Goal: Information Seeking & Learning: Learn about a topic

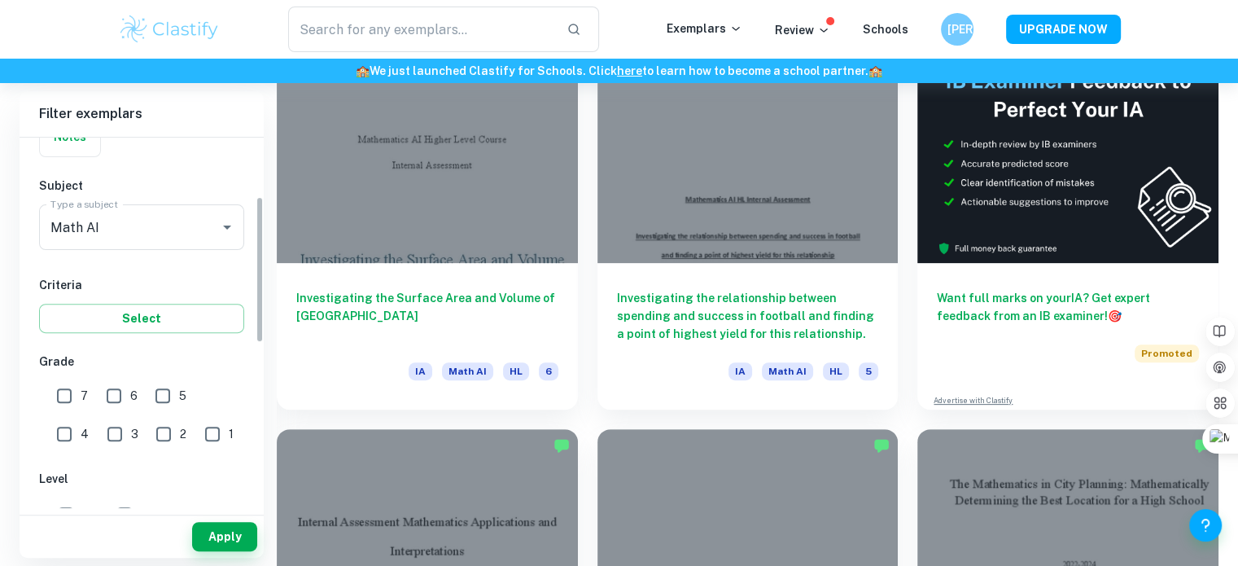
scroll to position [150, 0]
click at [71, 392] on input "7" at bounding box center [64, 394] width 33 height 33
checkbox input "true"
click at [116, 401] on input "6" at bounding box center [114, 394] width 33 height 33
checkbox input "true"
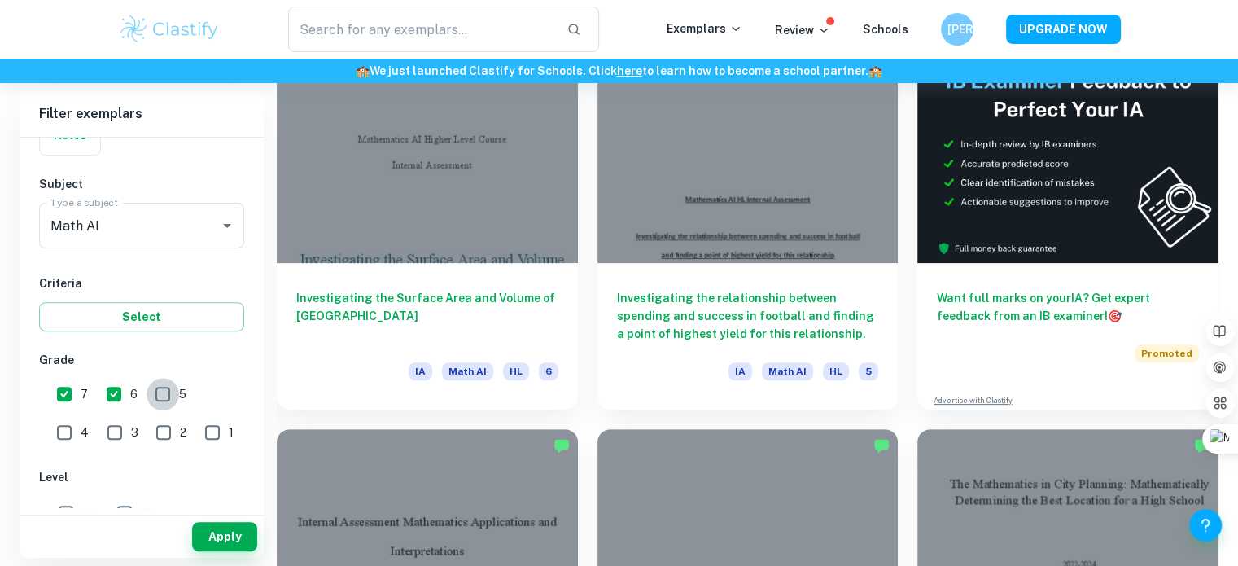
click at [174, 392] on input "5" at bounding box center [163, 394] width 33 height 33
checkbox input "true"
click at [231, 536] on button "Apply" at bounding box center [224, 536] width 65 height 29
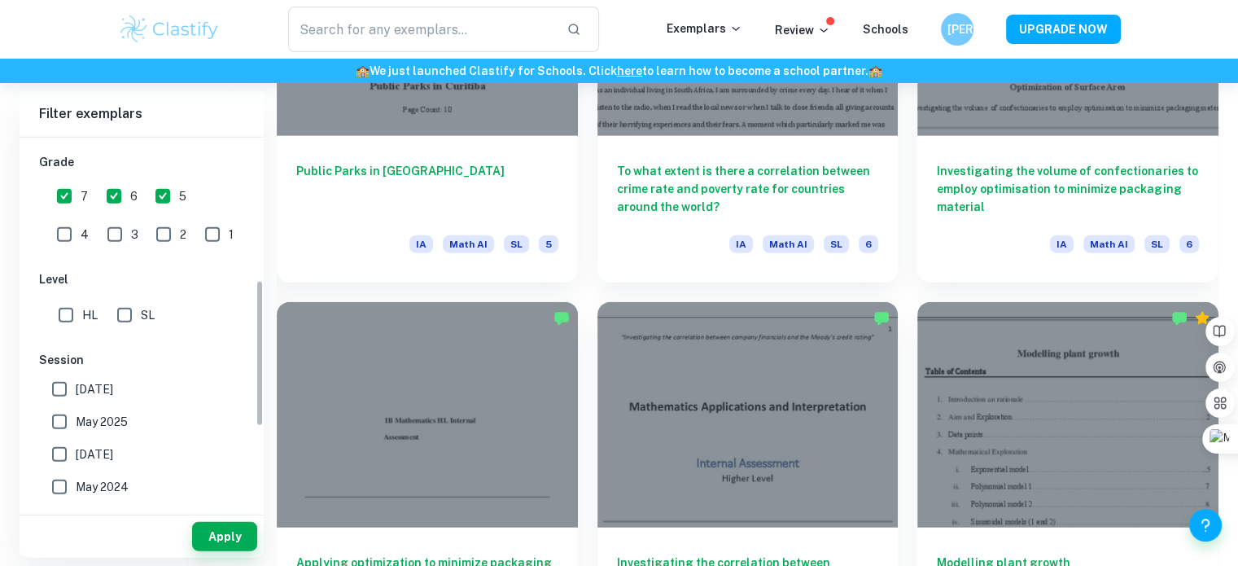
scroll to position [365, 0]
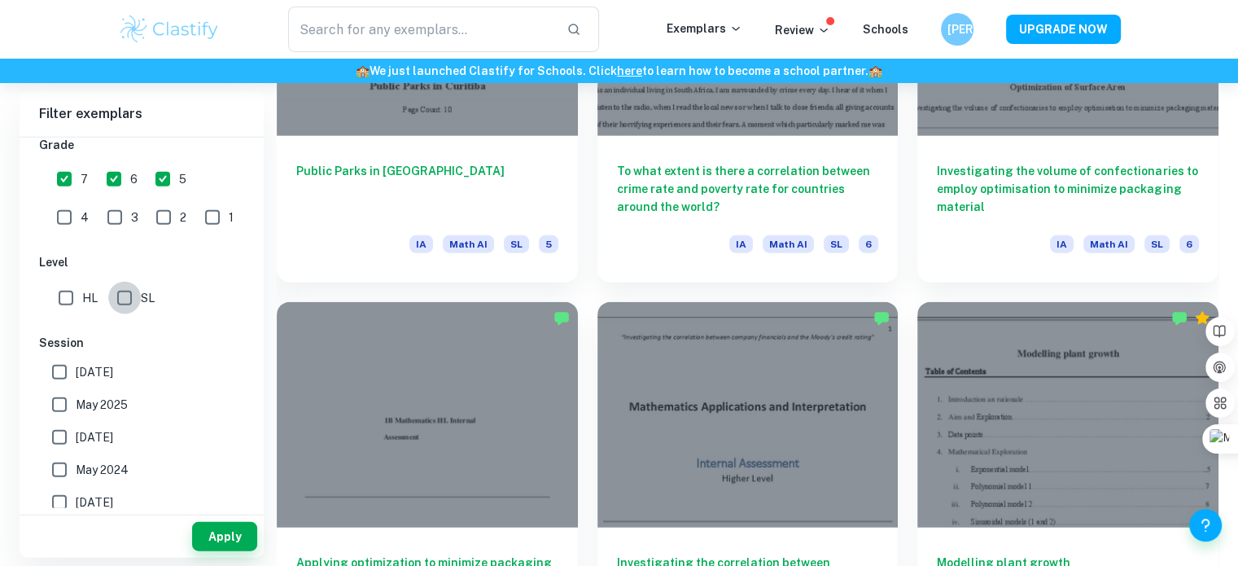
click at [125, 292] on input "SL" at bounding box center [124, 298] width 33 height 33
checkbox input "true"
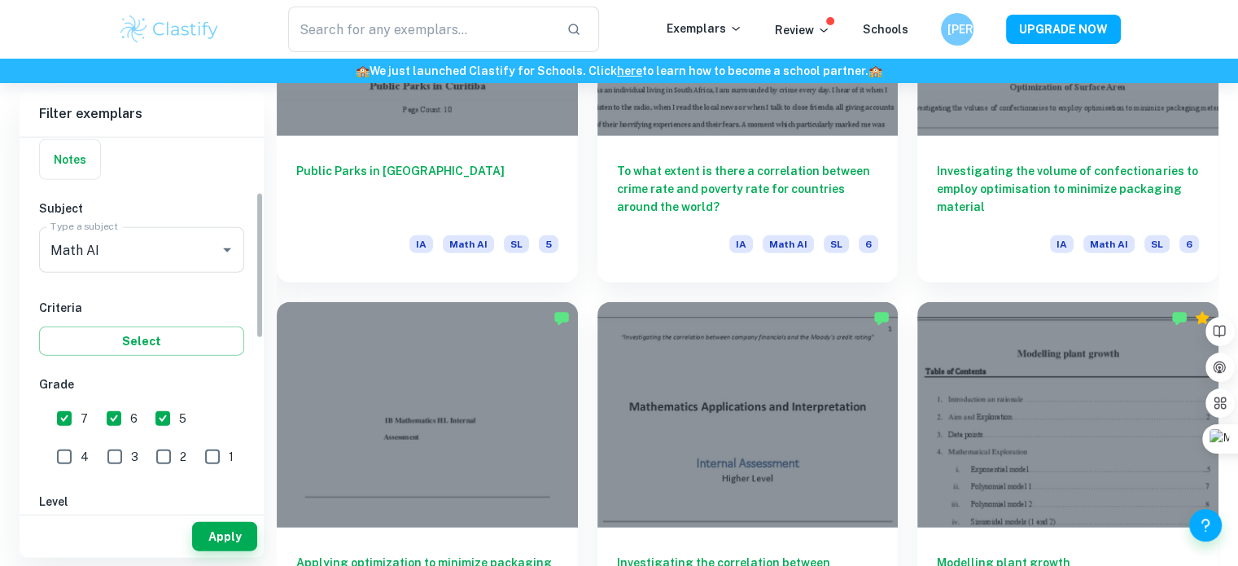
scroll to position [123, 0]
click at [150, 362] on div "IB College Category IA EE TOK Notes Subject Type a subject Math AI Type a subje…" at bounding box center [142, 485] width 244 height 941
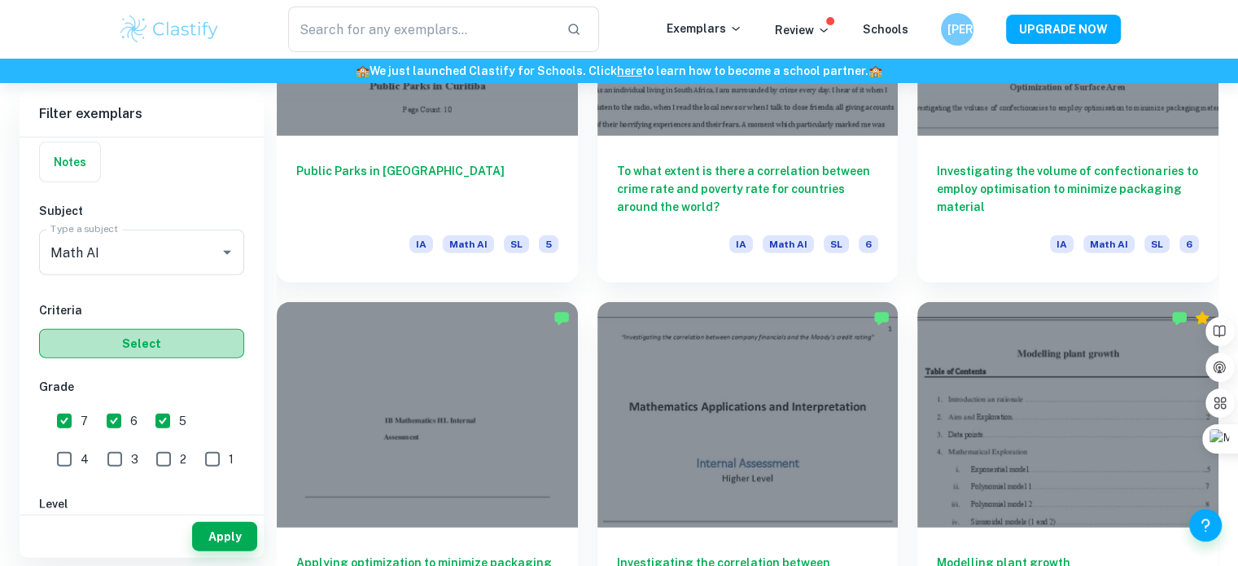
click at [144, 356] on button "Select" at bounding box center [141, 343] width 205 height 29
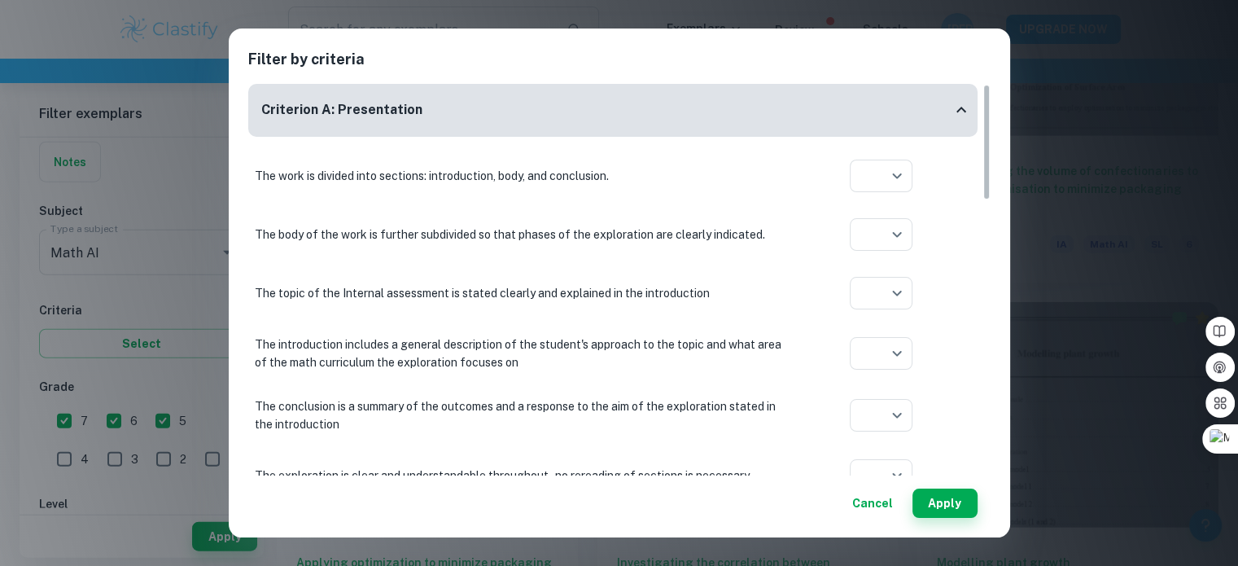
click at [1020, 322] on div "Filter by criteria Criterion A: Presentation The work is divided into sections:…" at bounding box center [619, 283] width 1238 height 566
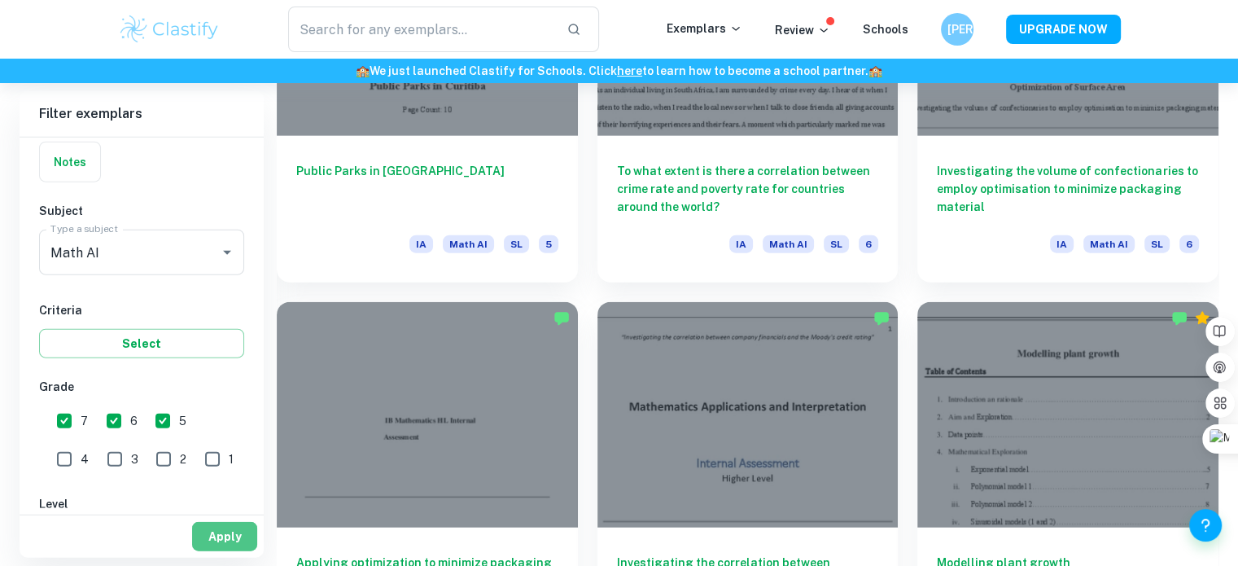
click at [216, 532] on button "Apply" at bounding box center [224, 536] width 65 height 29
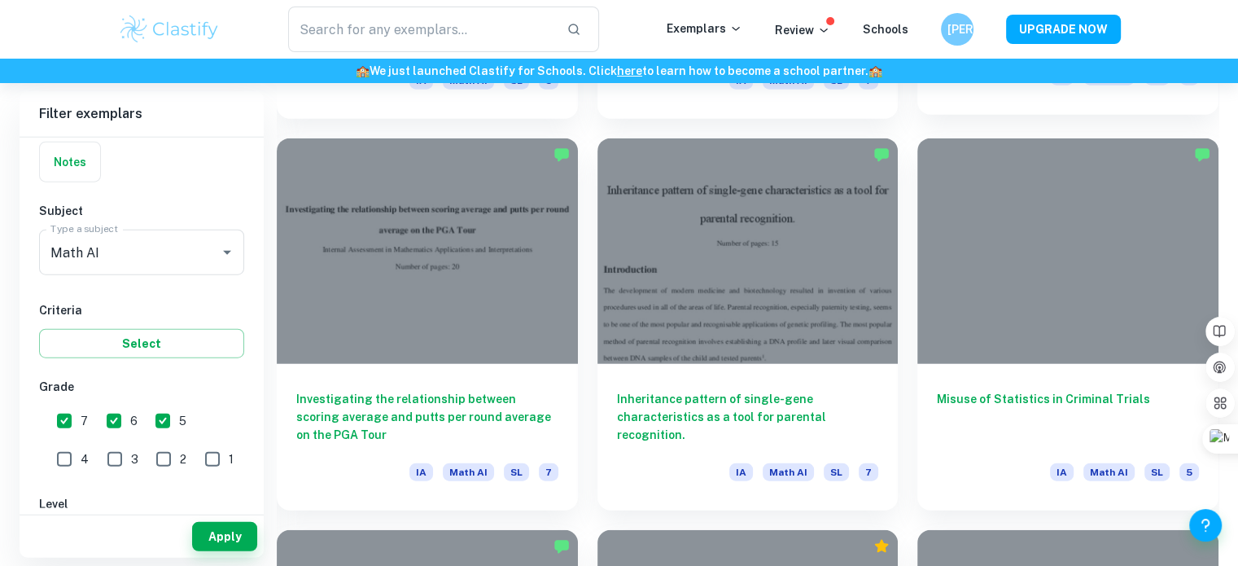
scroll to position [3939, 0]
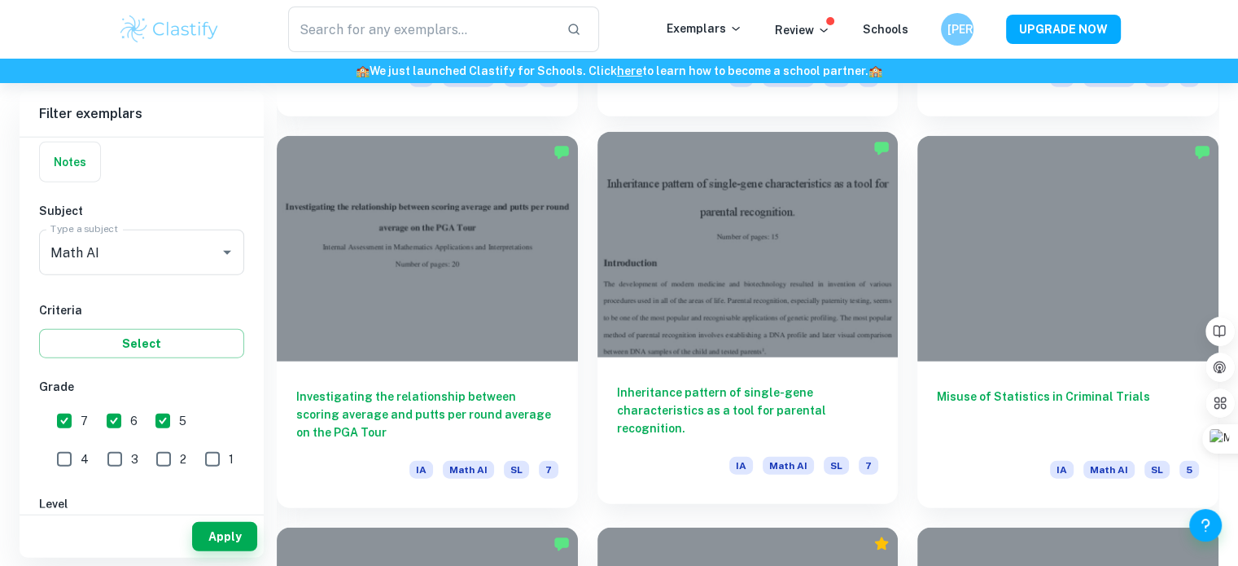
click at [742, 282] on div at bounding box center [748, 245] width 301 height 226
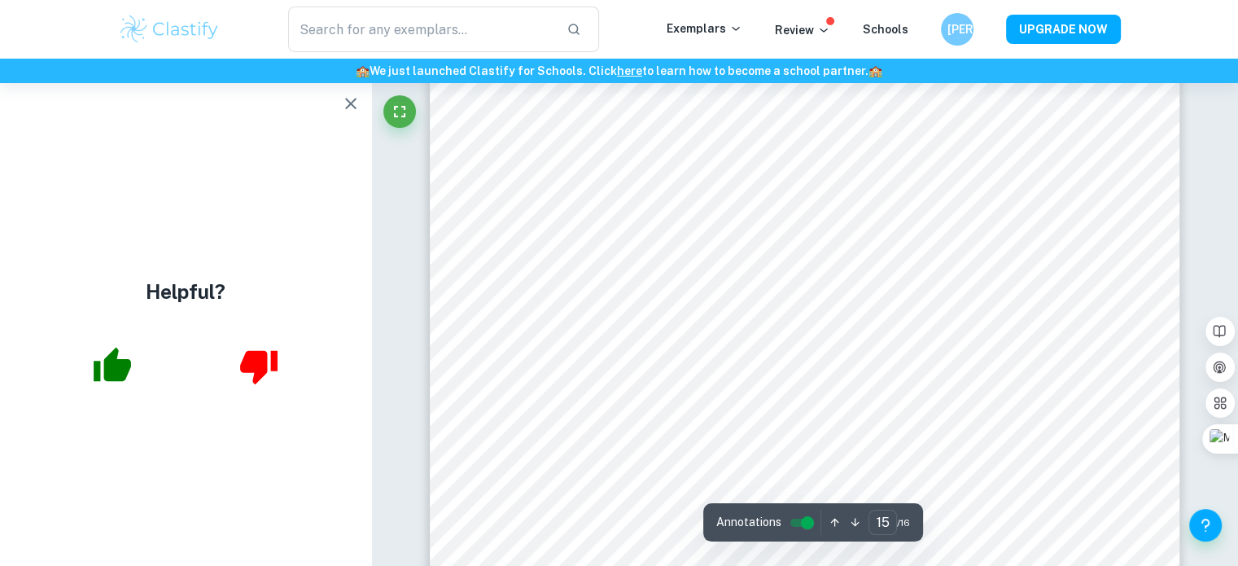
scroll to position [14395, 0]
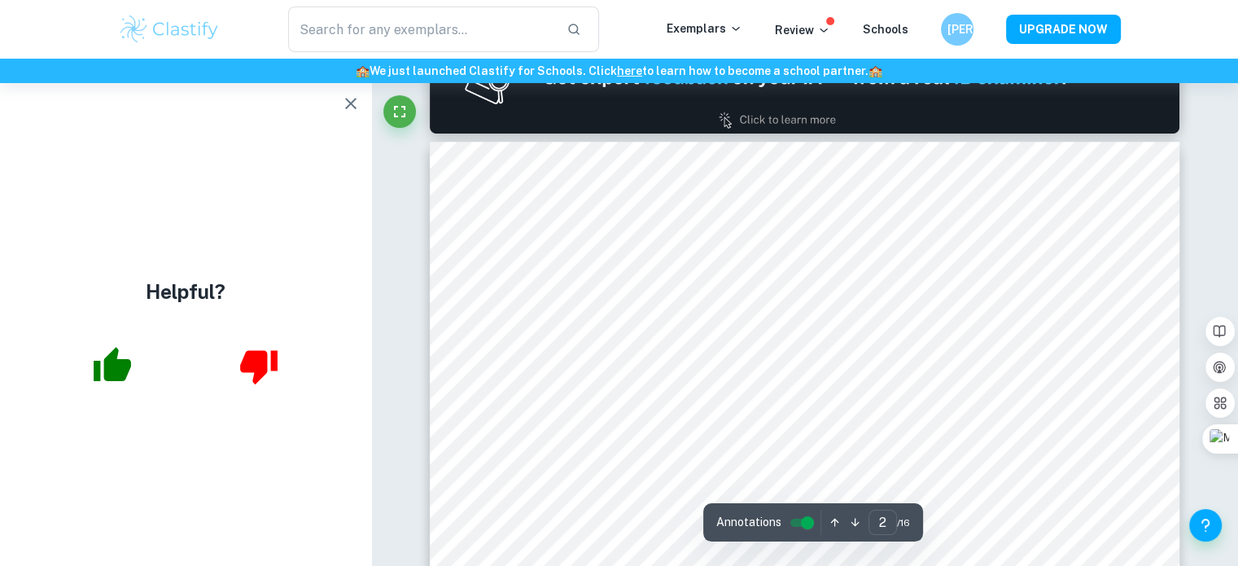
type input "1"
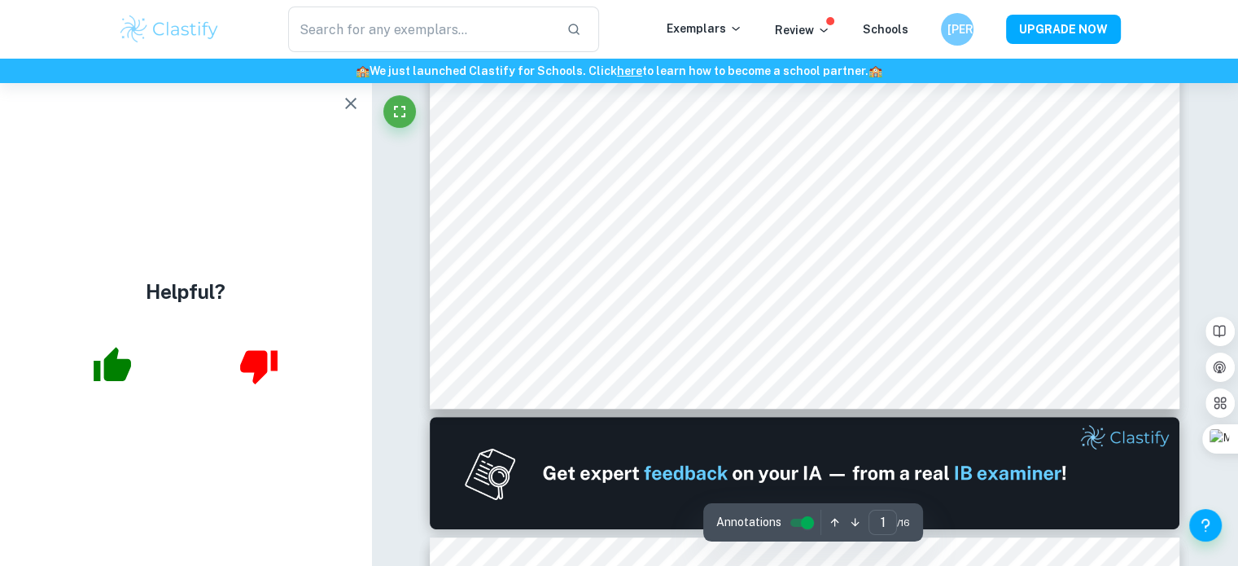
scroll to position [0, 0]
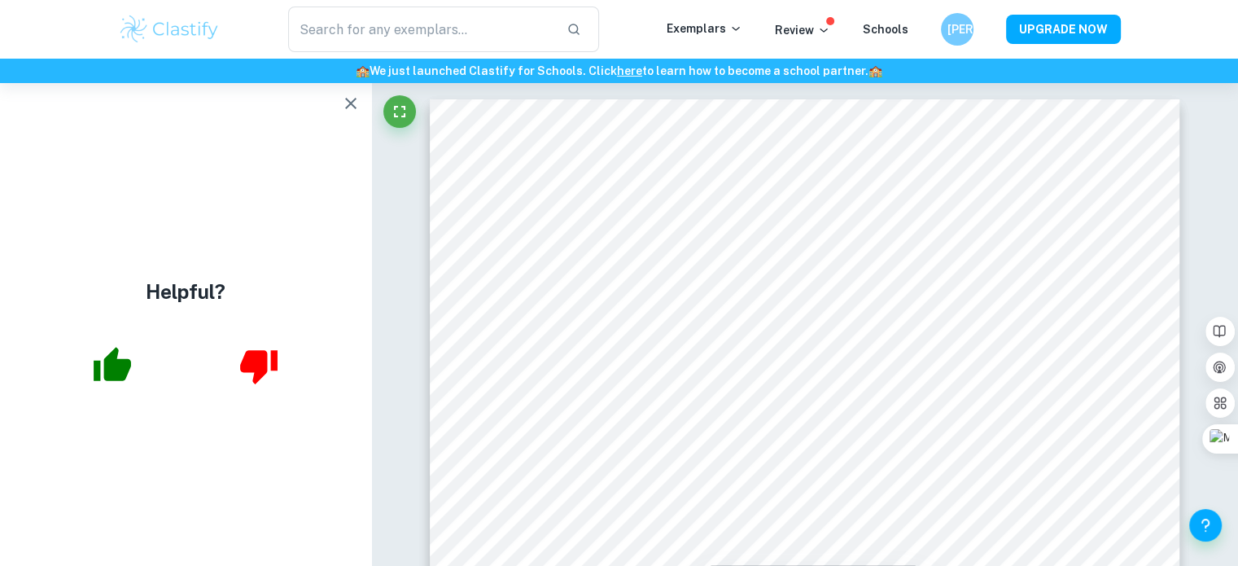
click at [344, 110] on icon "button" at bounding box center [351, 104] width 20 height 20
